Goal: Use online tool/utility

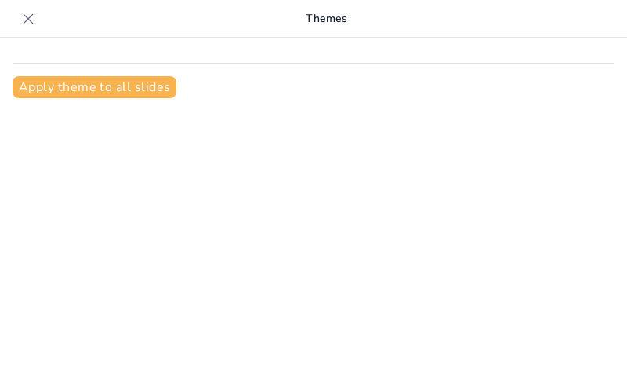
type input "Живопись и графика: основные отличия и сходства"
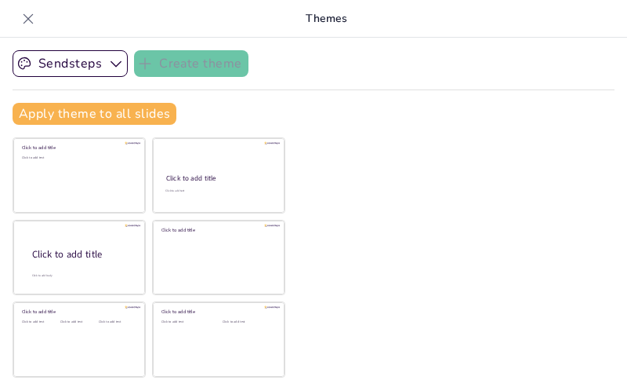
click at [28, 17] on icon at bounding box center [28, 19] width 16 height 16
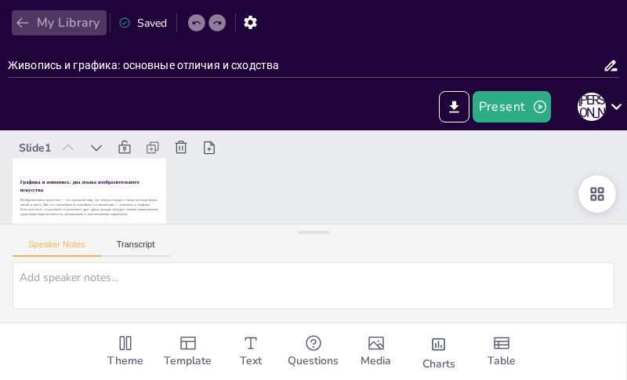
click at [24, 24] on icon "button" at bounding box center [23, 23] width 16 height 16
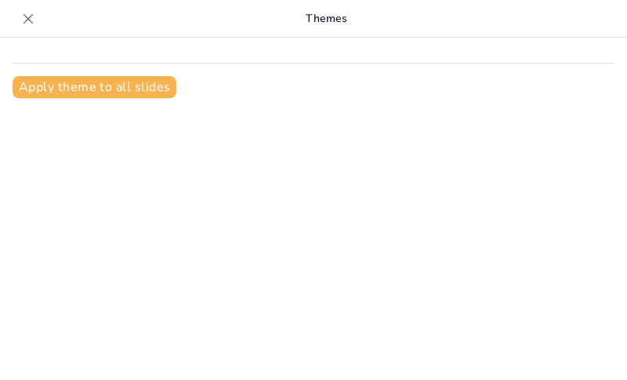
scroll to position [21, 0]
type input "Искусство [GEOGRAPHIC_DATA]: От Шумера до Нововавилонского царства"
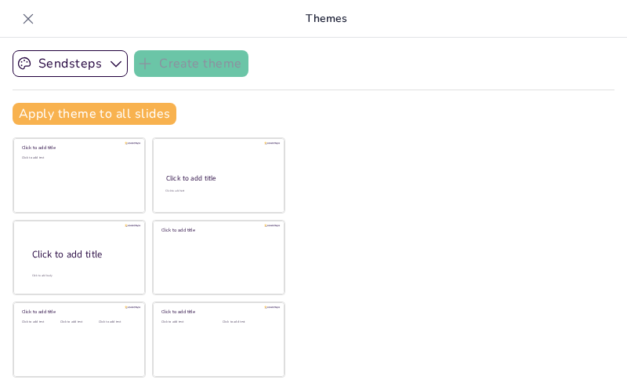
click at [26, 12] on icon at bounding box center [28, 19] width 16 height 16
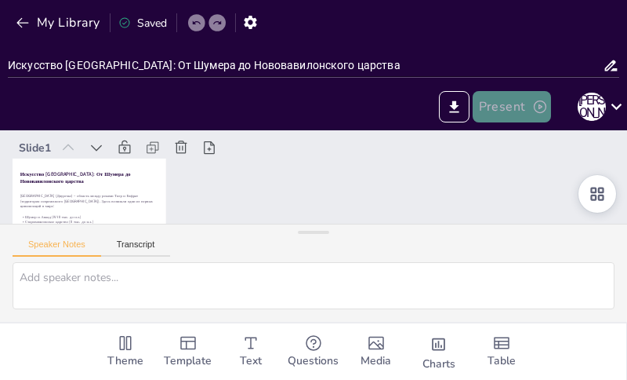
click at [540, 108] on icon "button" at bounding box center [540, 106] width 13 height 13
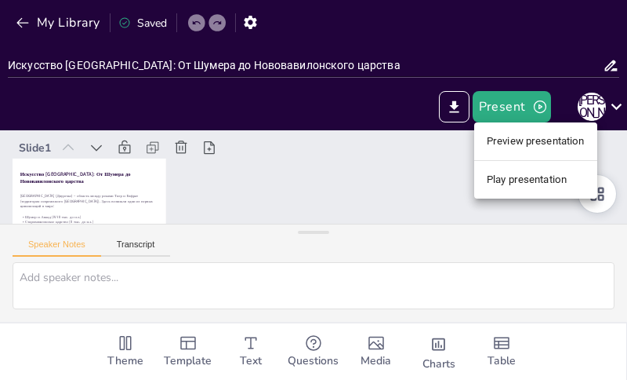
click at [558, 179] on li "Play presentation" at bounding box center [535, 179] width 123 height 25
